Goal: Communication & Community: Participate in discussion

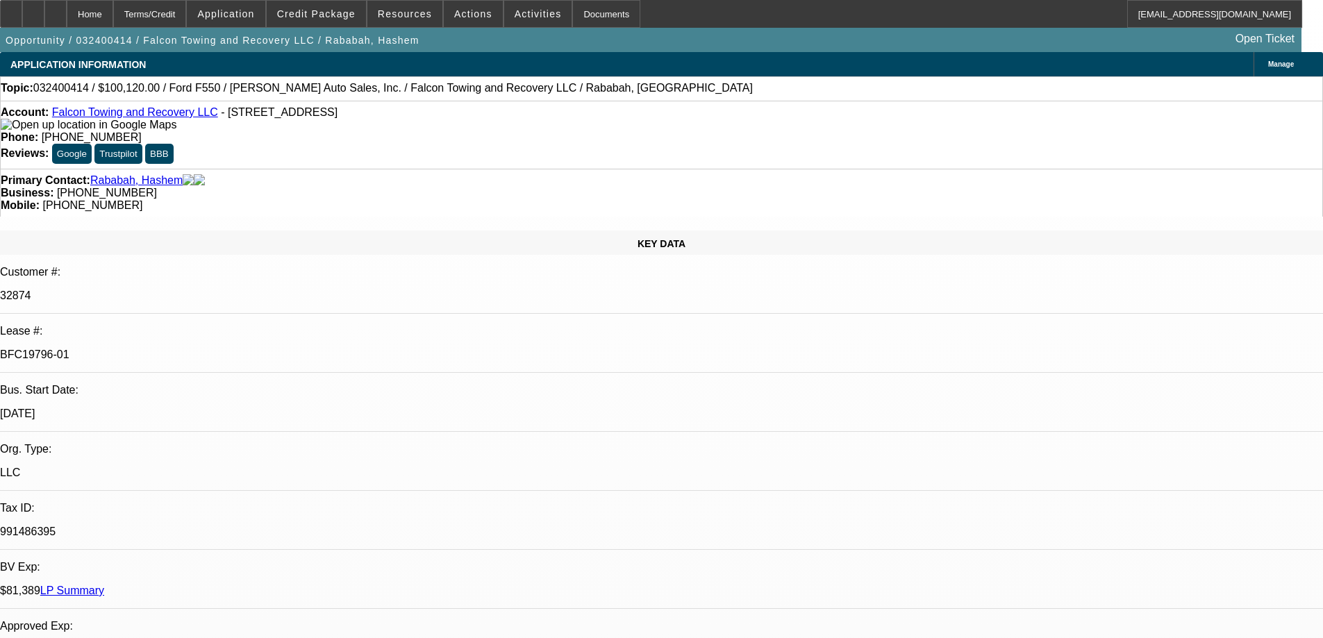
select select "0"
select select "2"
select select "0.1"
select select "4"
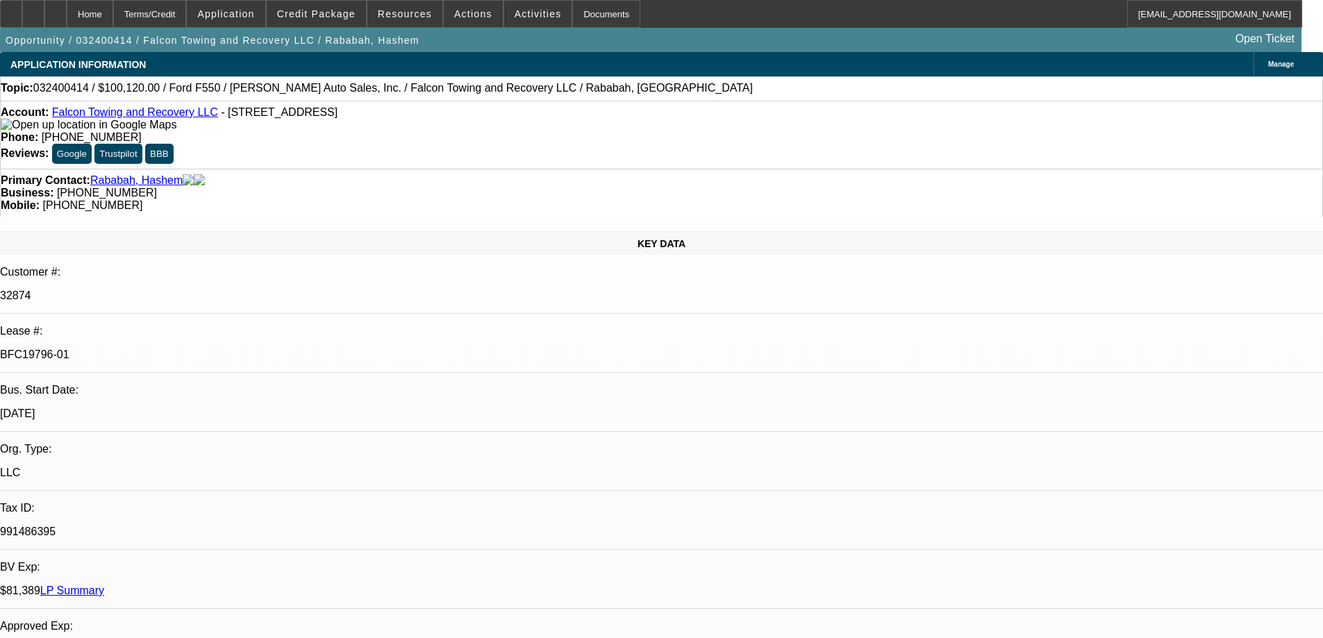
select select "0"
select select "2"
select select "0.1"
select select "4"
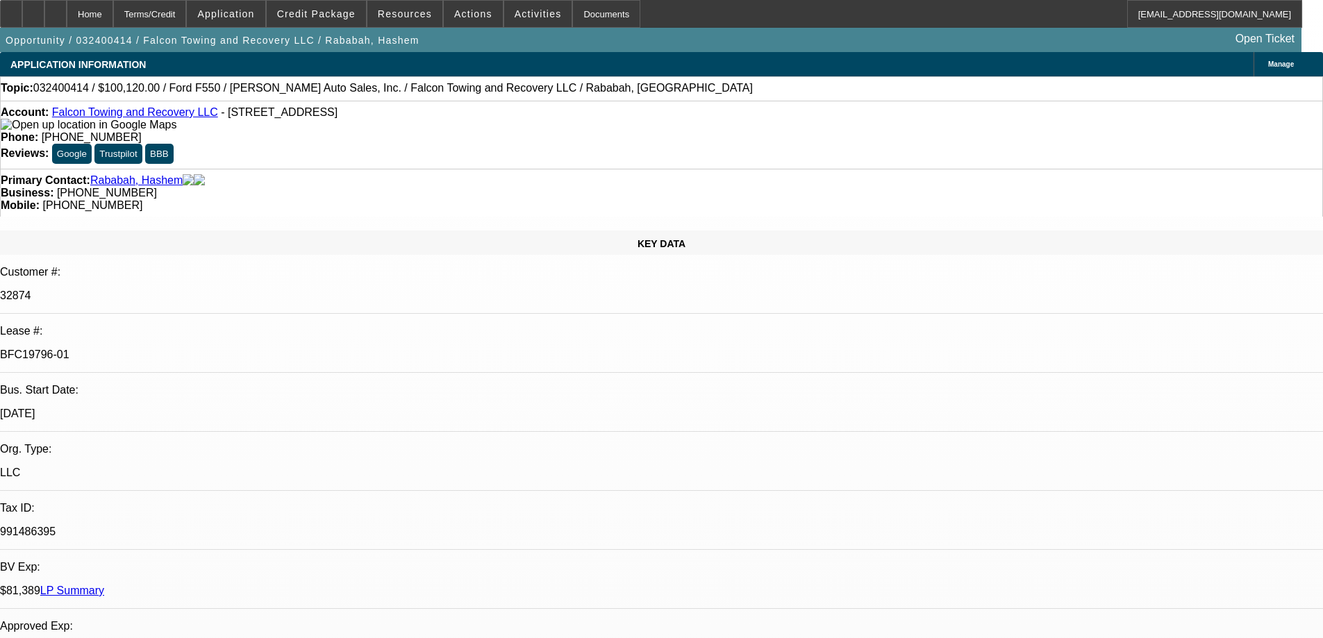
select select "0"
select select "2"
select select "0.1"
select select "4"
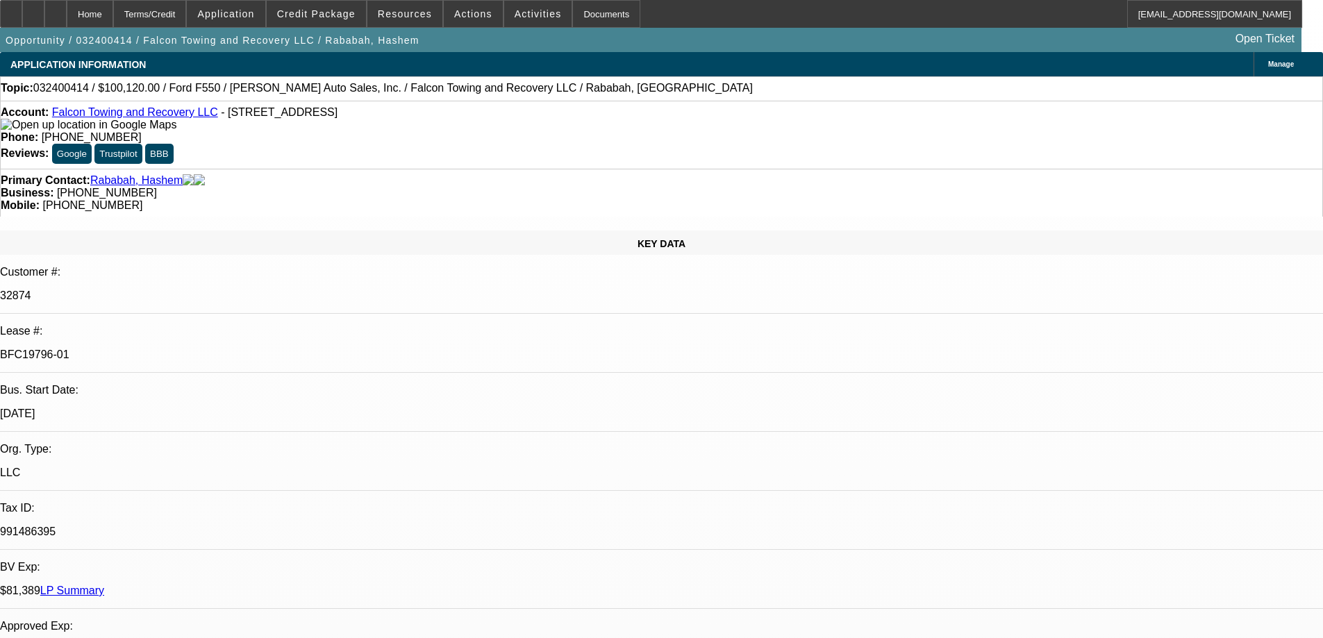
select select "0"
select select "2"
select select "0.1"
select select "4"
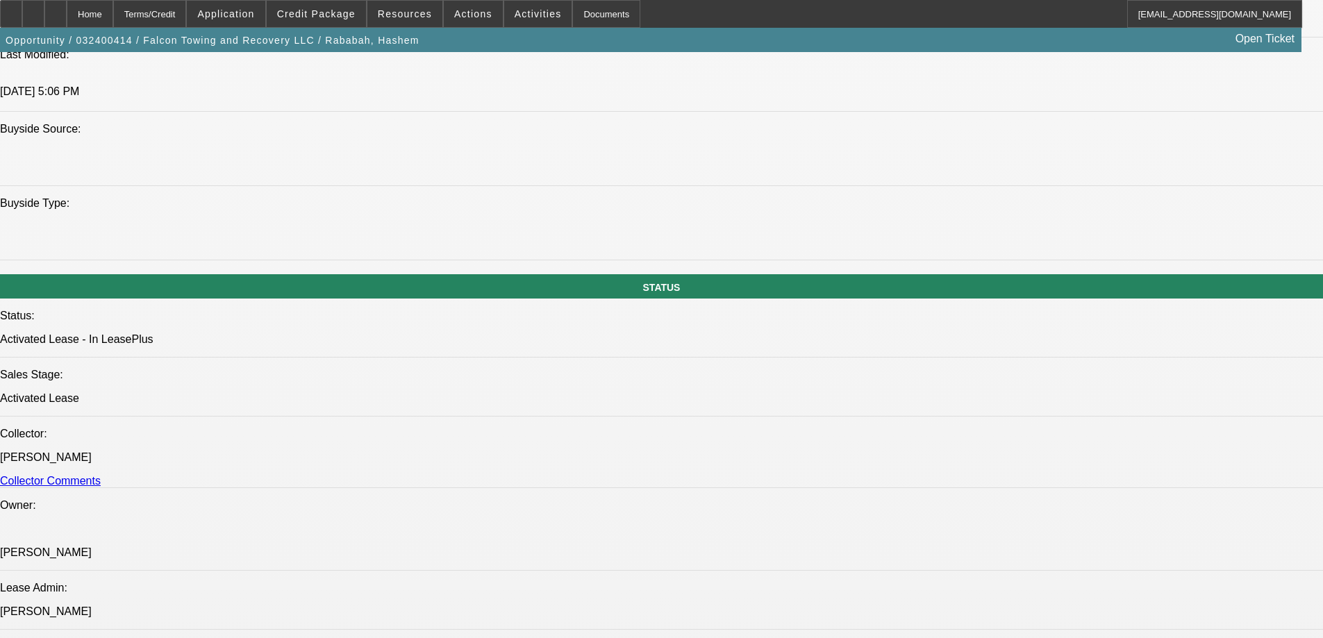
scroll to position [2690, 0]
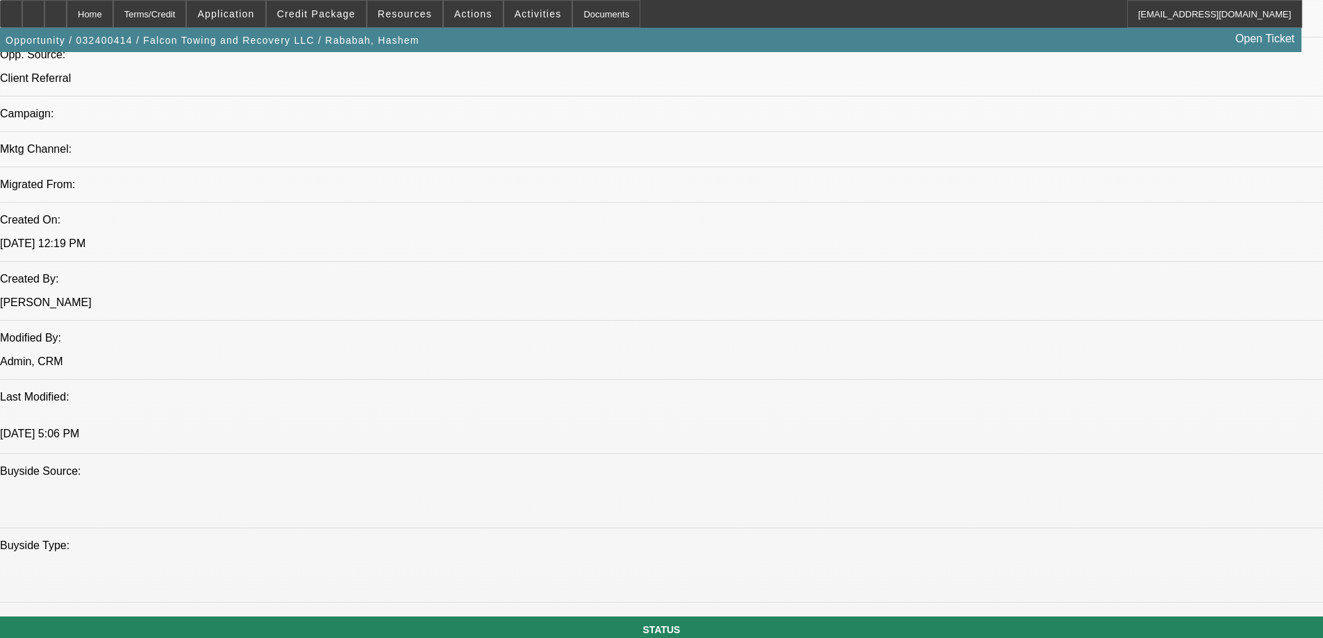
scroll to position [954, 0]
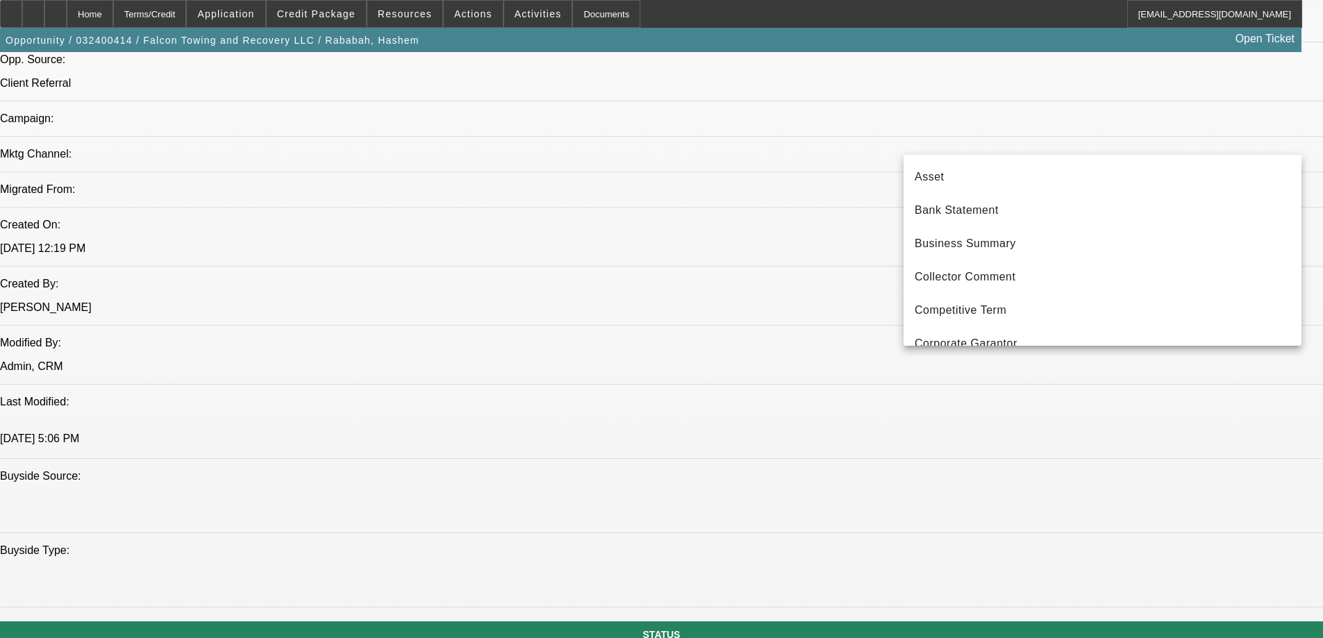
scroll to position [115, 0]
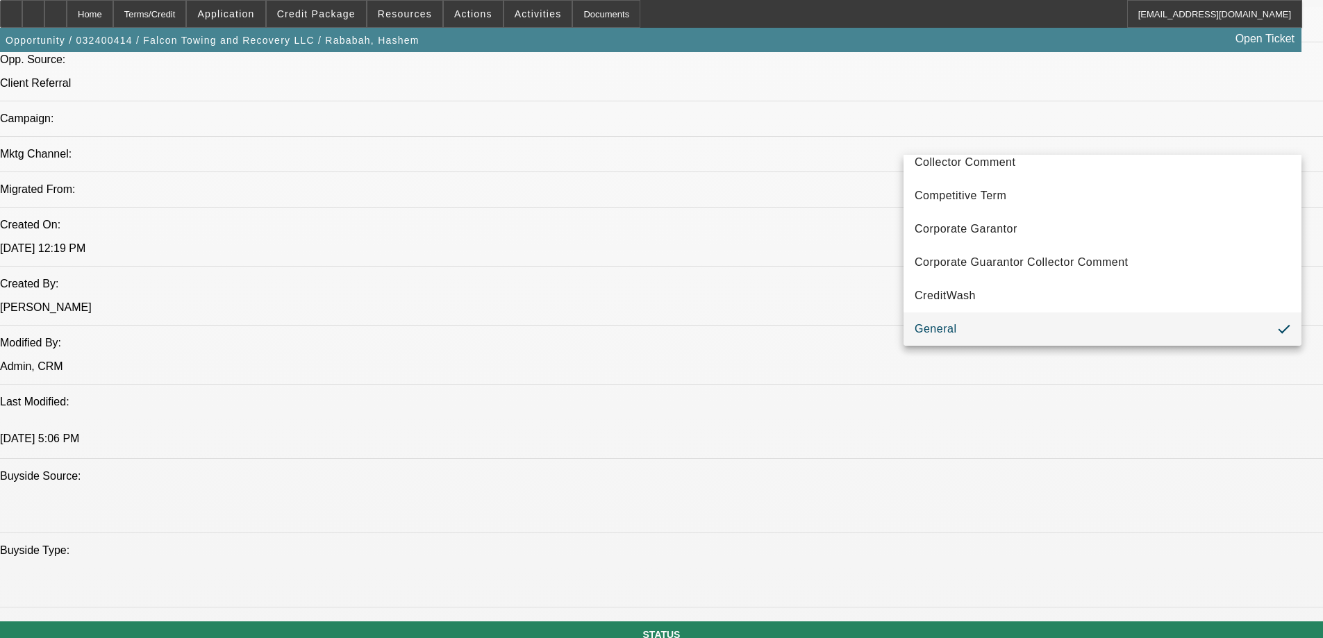
click at [1289, 127] on div at bounding box center [661, 319] width 1323 height 638
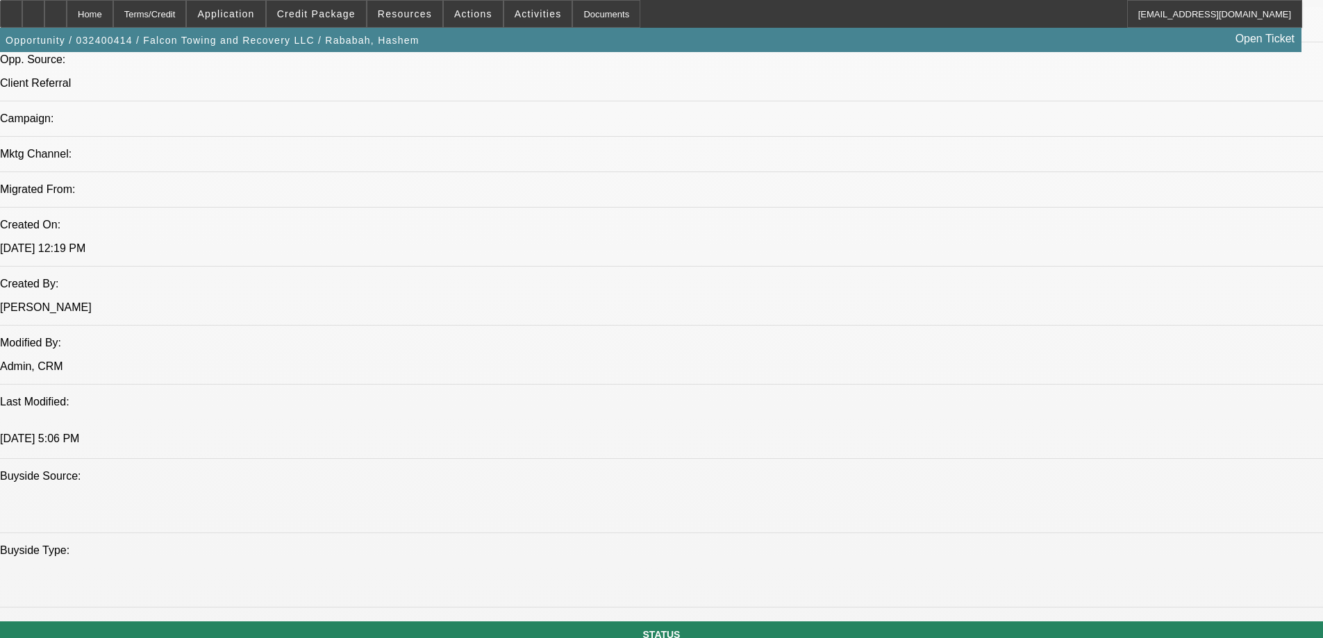
radio input "true"
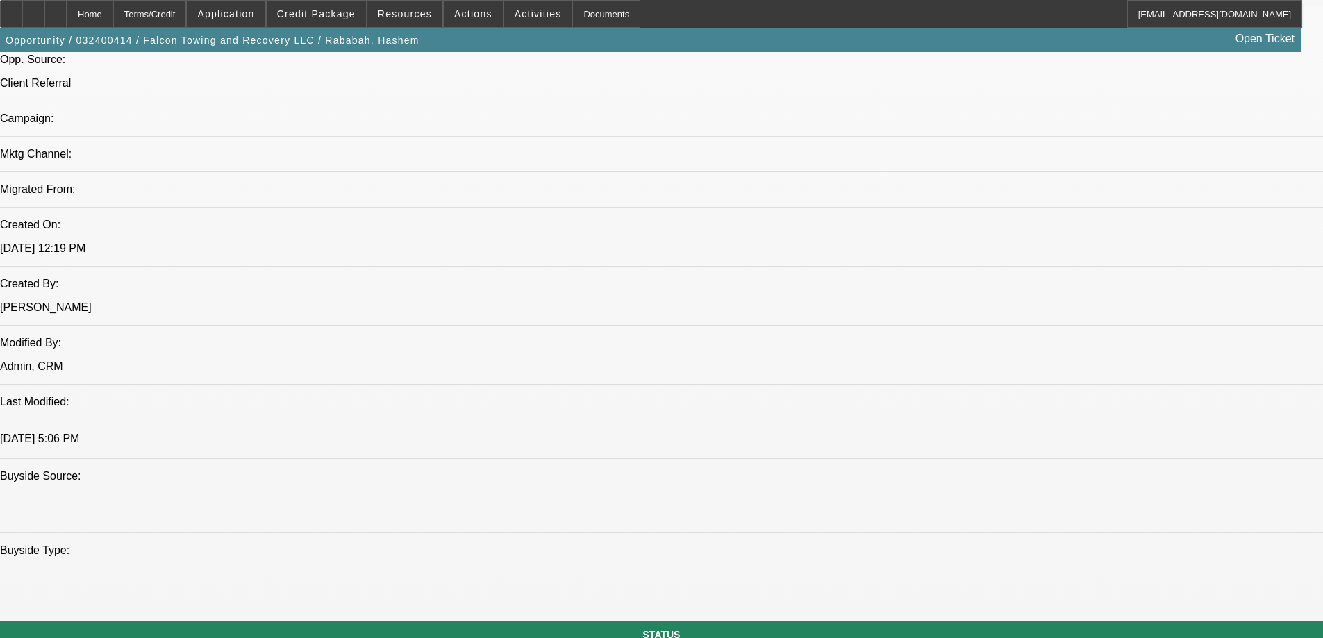
scroll to position [242, 0]
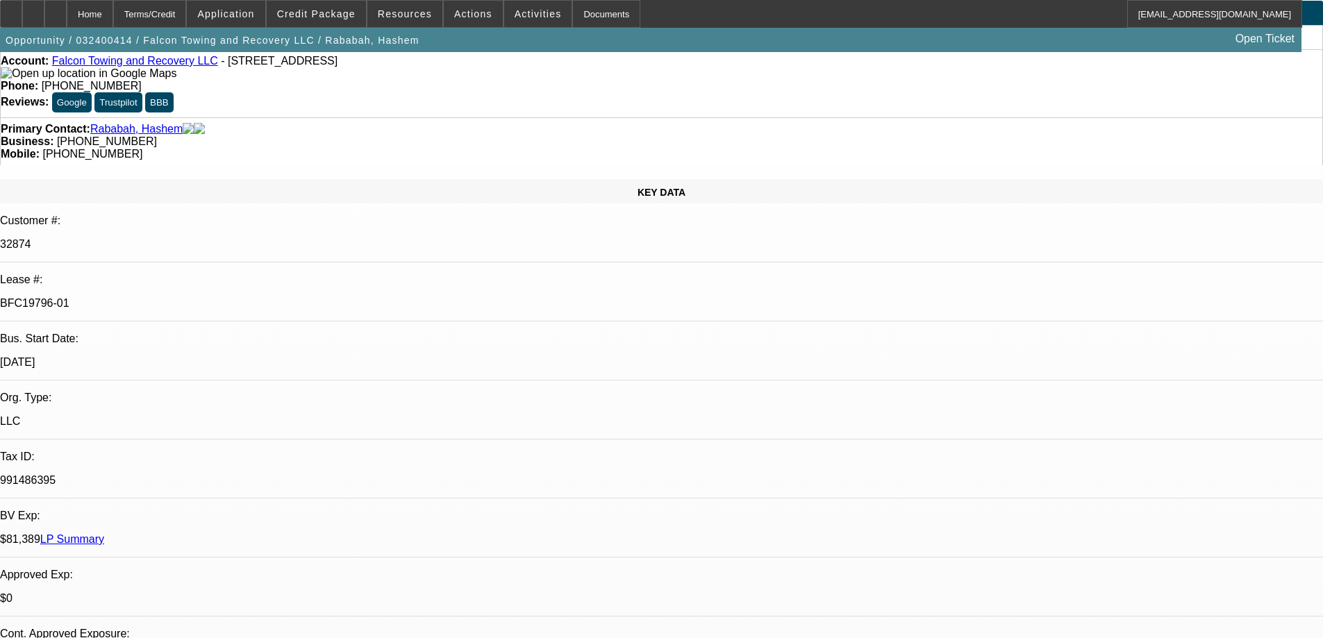
scroll to position [0, 0]
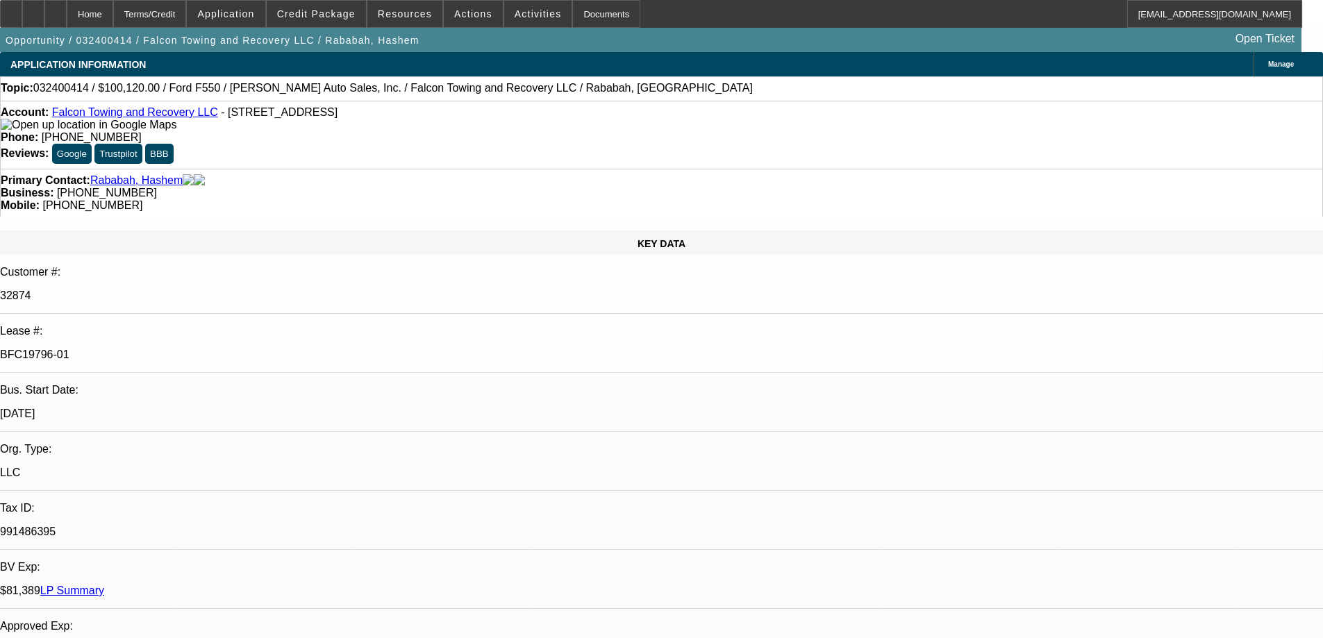
click at [475, 15] on span "Actions" at bounding box center [473, 13] width 38 height 11
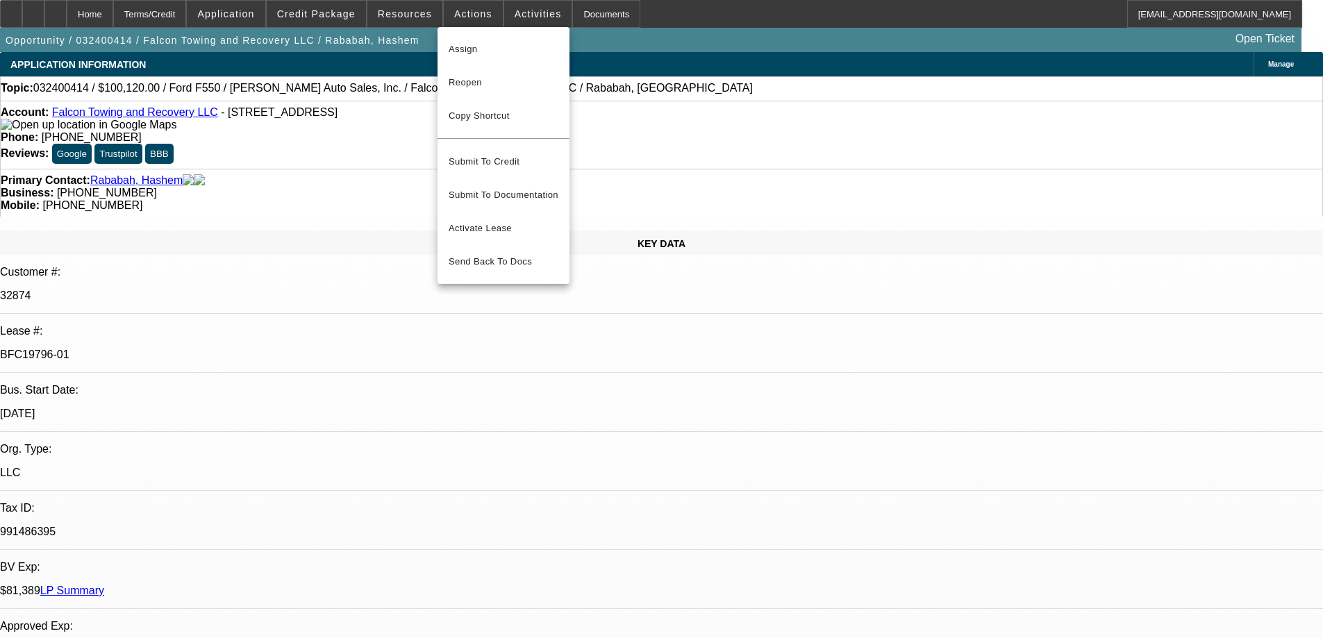
click at [504, 10] on div at bounding box center [661, 319] width 1323 height 638
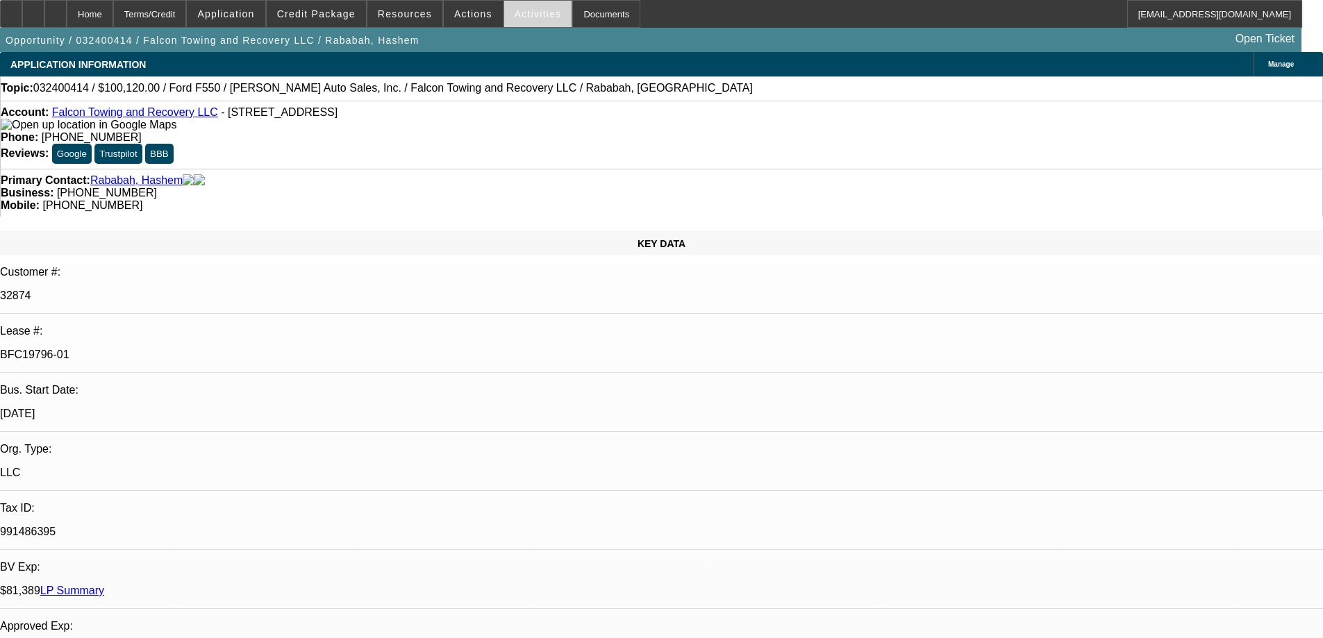
click at [515, 13] on span "Activities" at bounding box center [538, 13] width 47 height 11
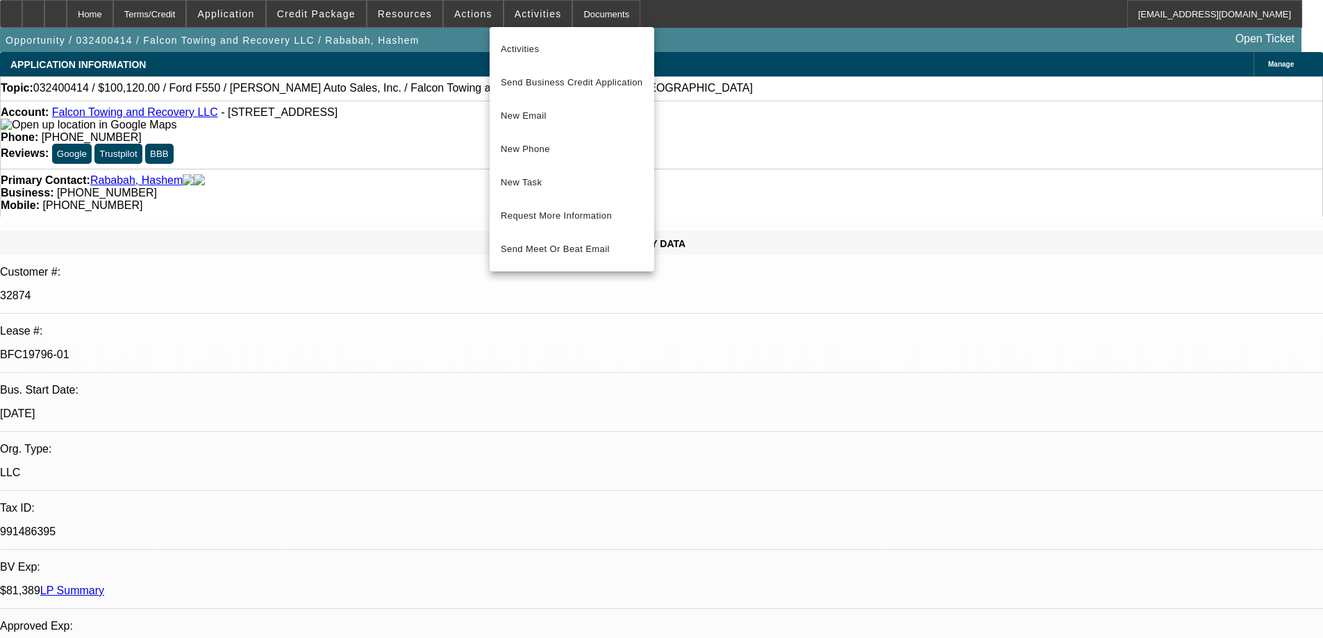
click at [1077, 83] on div at bounding box center [661, 319] width 1323 height 638
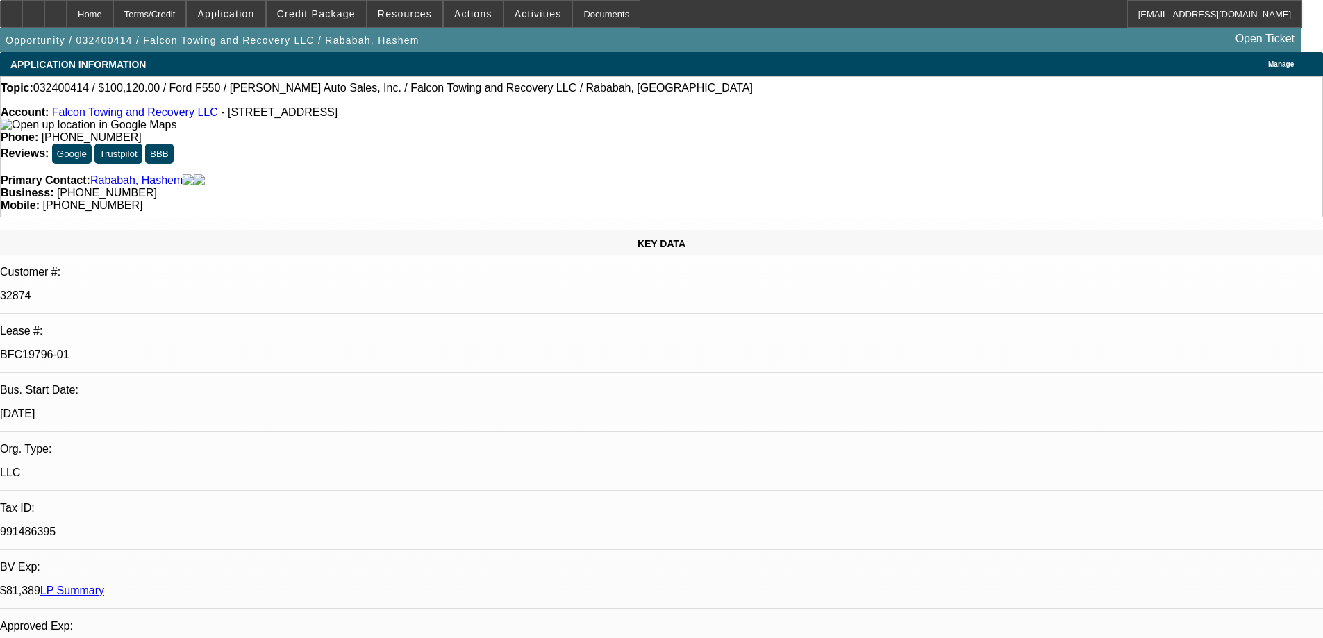
radio input "true"
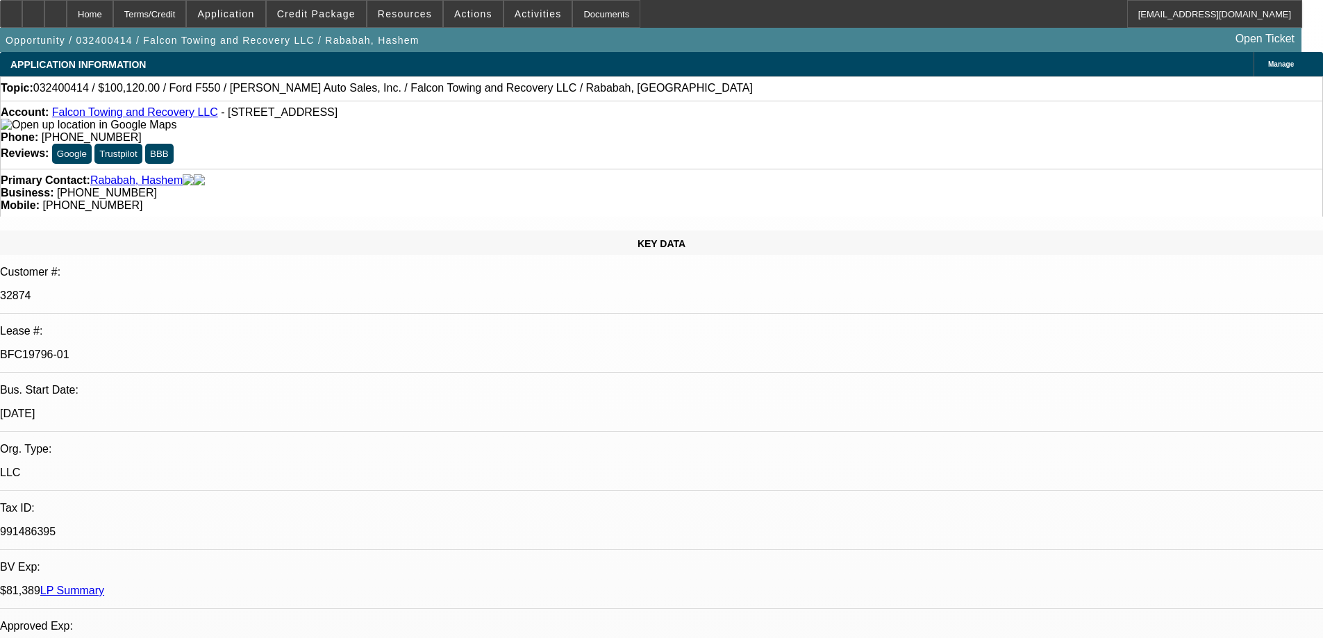
radio input "true"
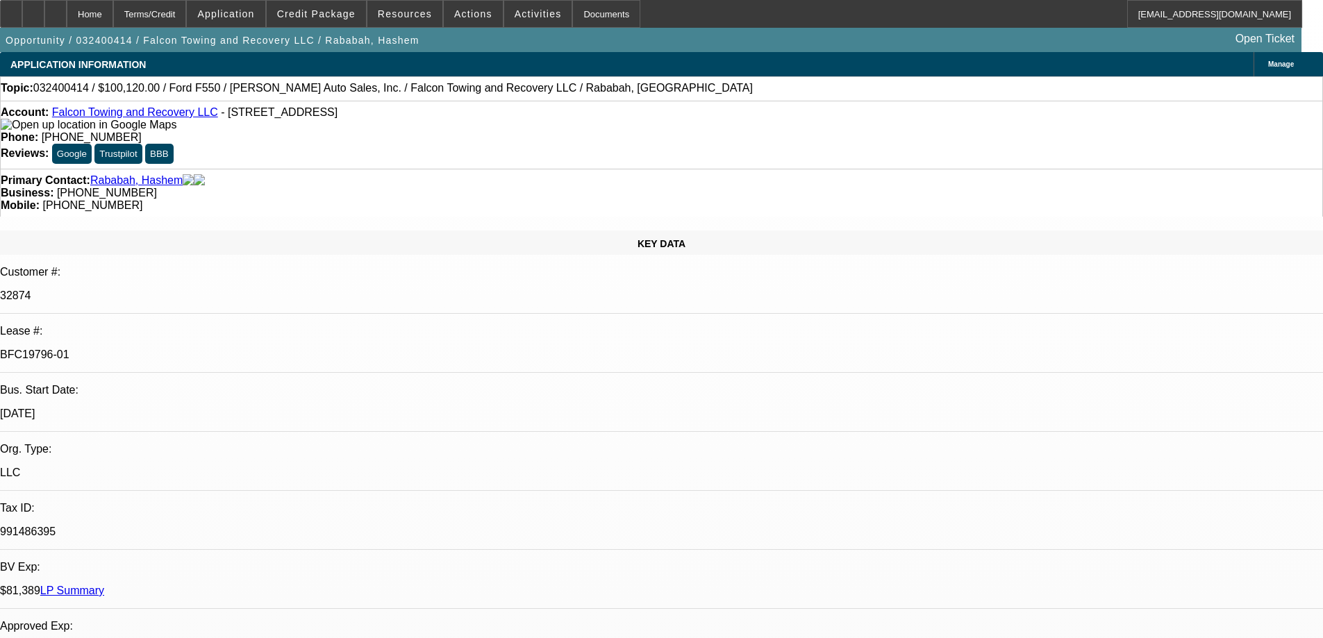
paste textarea "We went thru same Exercise in [DATE] and declined this [PERSON_NAME] character …"
type textarea "We went thru same Exercise in [DATE] and declined this [PERSON_NAME] character …"
radio input "true"
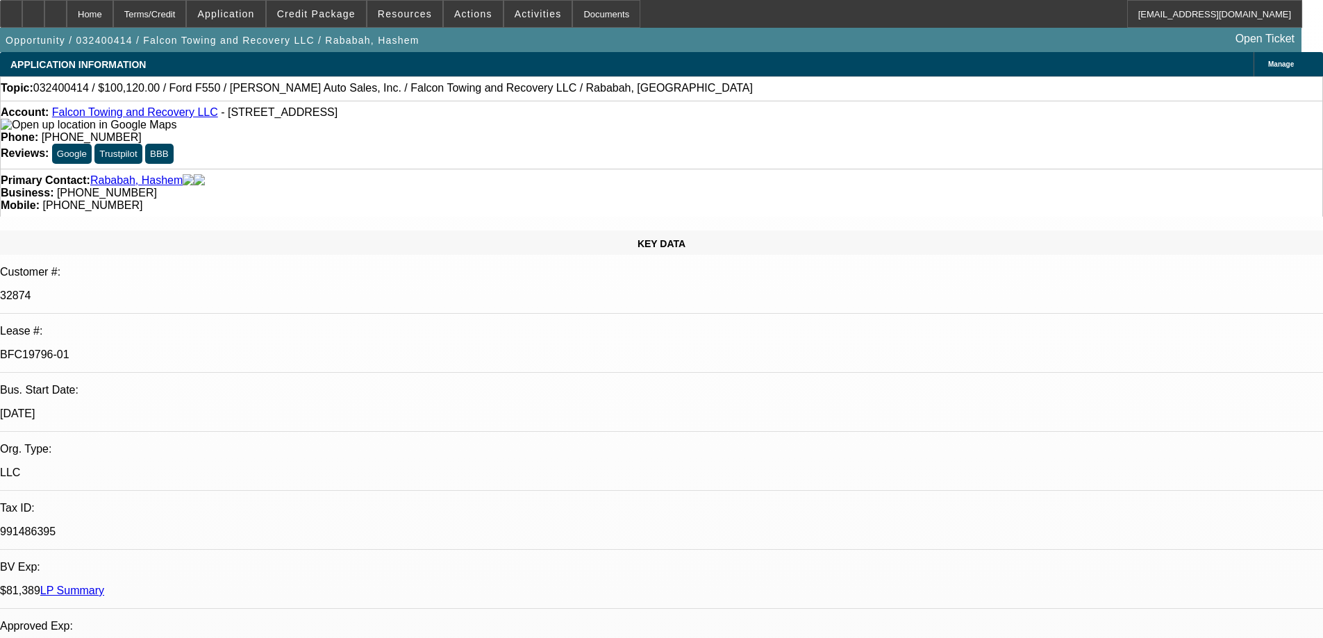
scroll to position [0, 0]
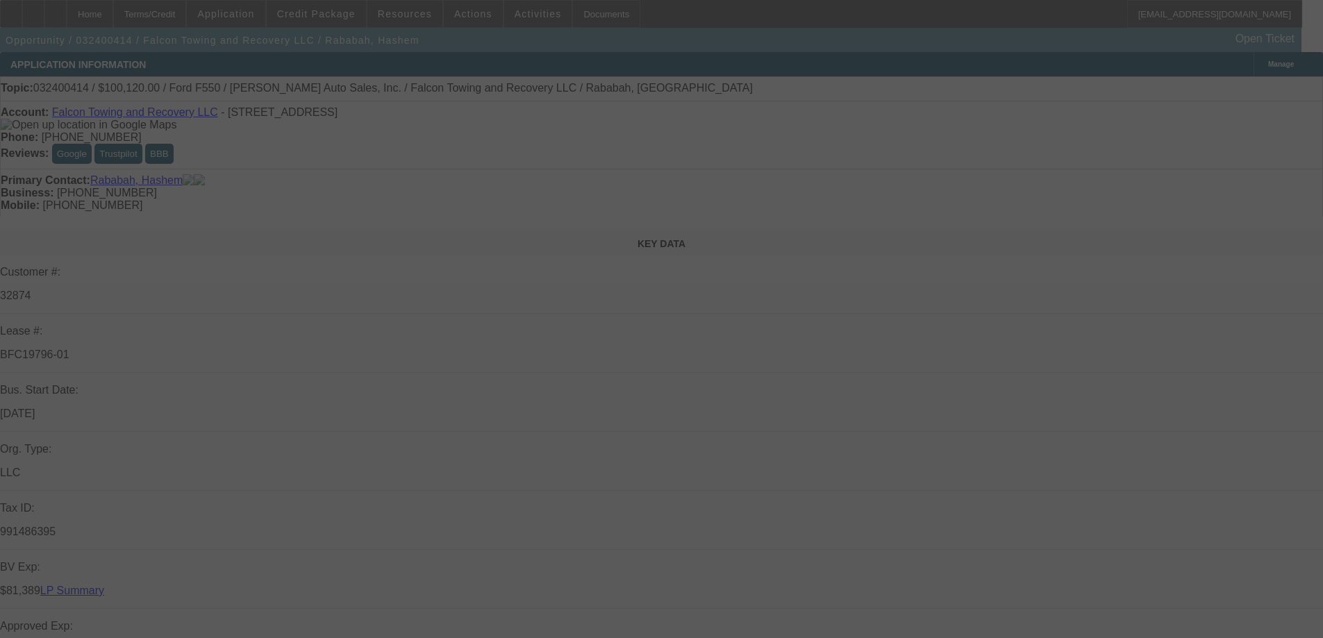
click at [1008, 428] on div at bounding box center [661, 319] width 1323 height 638
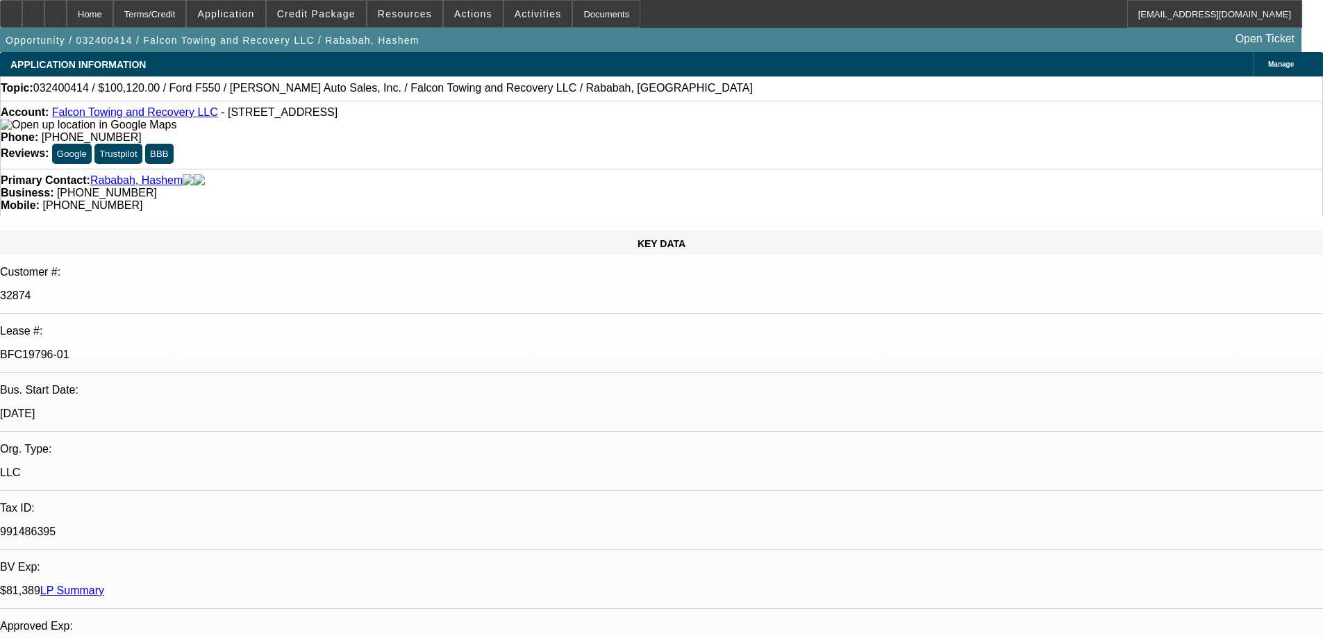
select select "0"
select select "2"
select select "0.1"
select select "4"
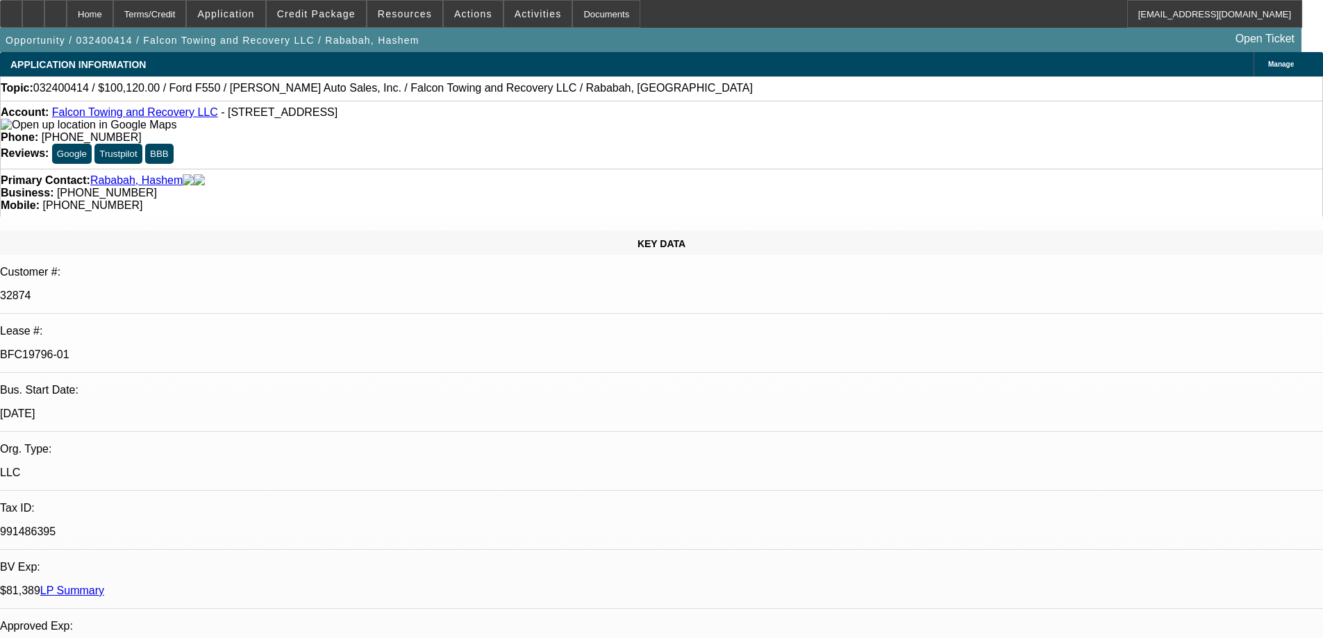
select select "0"
select select "2"
select select "0.1"
select select "4"
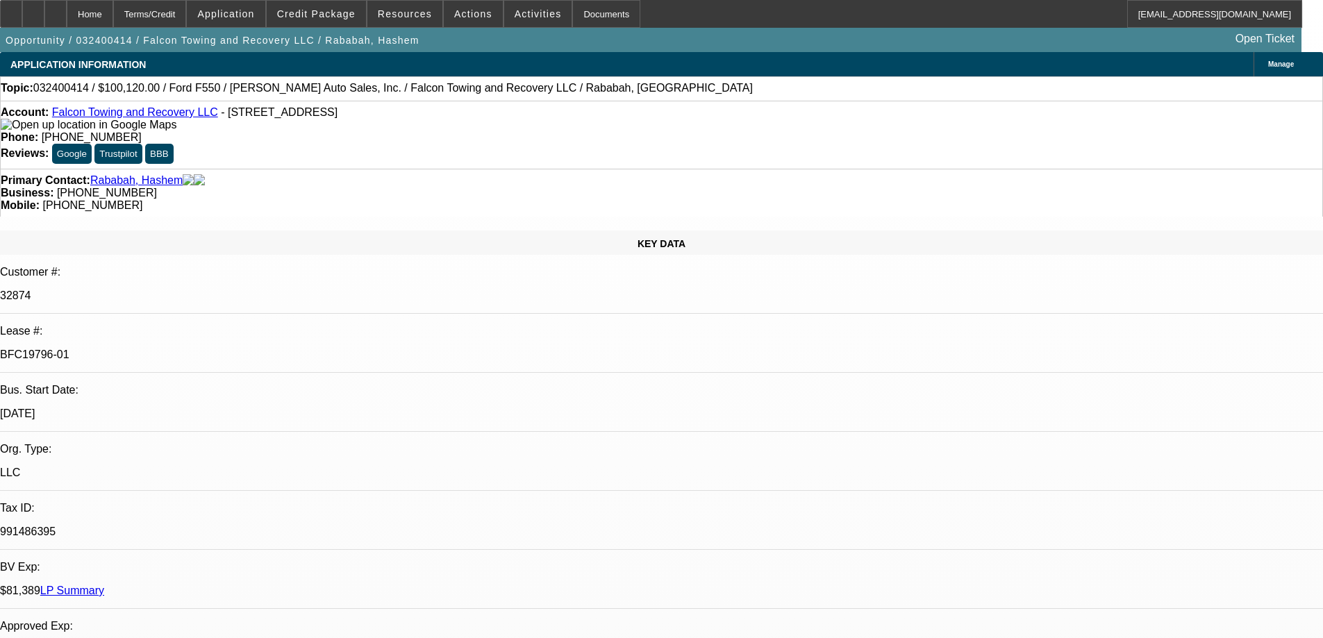
select select "0"
select select "2"
select select "0.1"
select select "4"
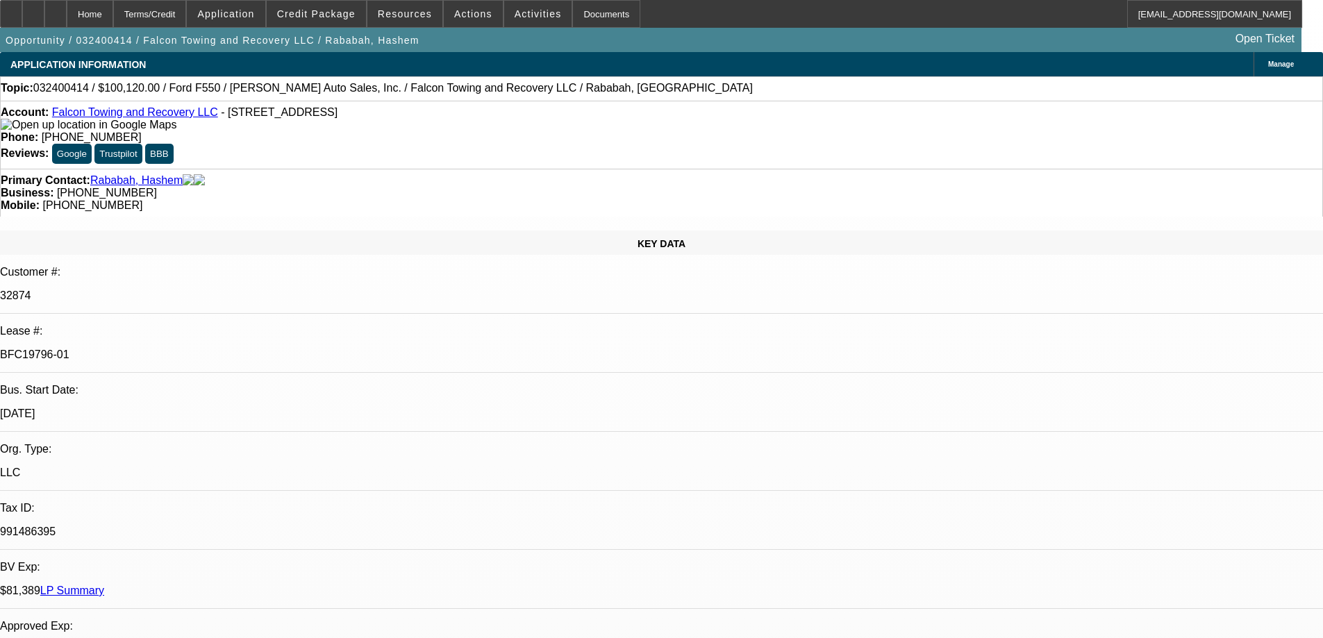
select select "0"
select select "2"
select select "0.1"
select select "4"
